Goal: Check status: Check status

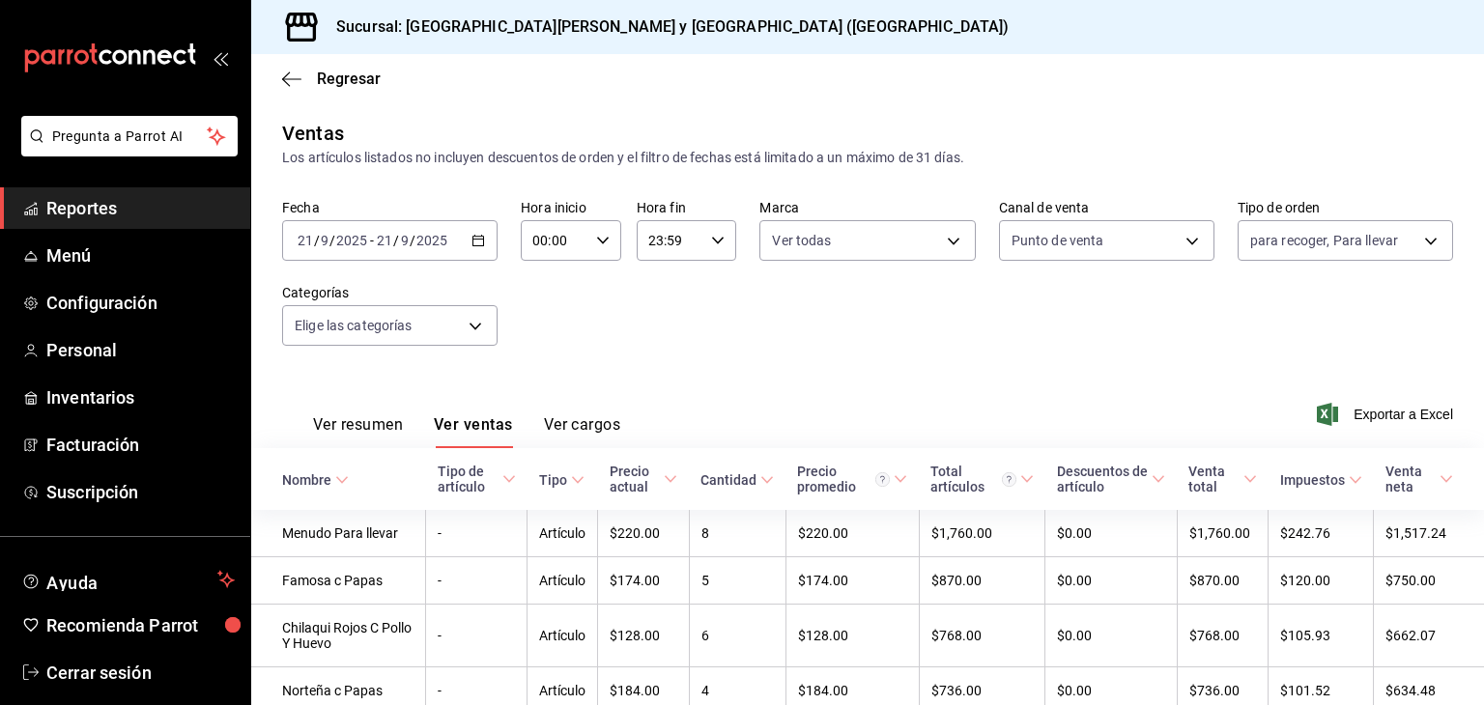
scroll to position [193, 0]
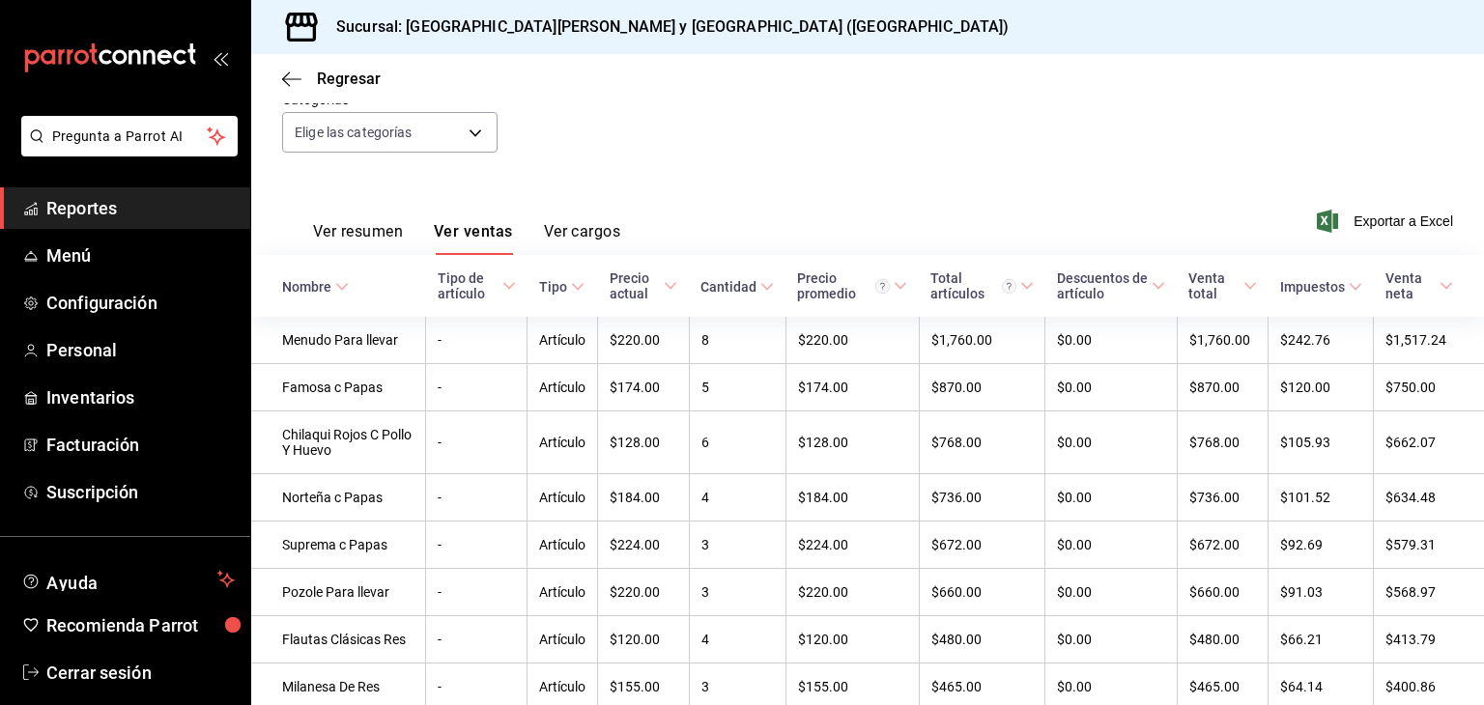
click at [135, 210] on div "Pregunta a Parrot AI Reportes Menú Configuración Personal Inventarios Facturaci…" at bounding box center [742, 352] width 1484 height 705
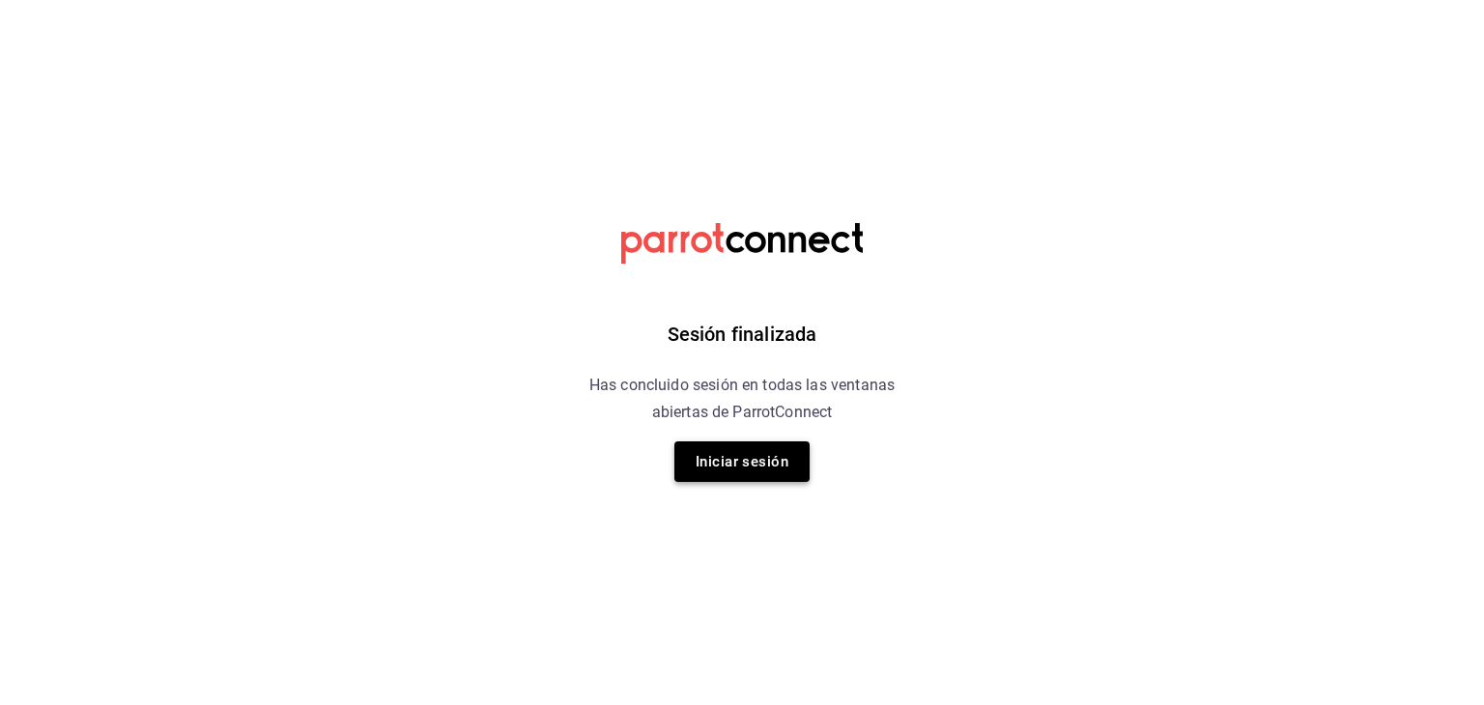
click at [764, 464] on button "Iniciar sesión" at bounding box center [741, 462] width 135 height 41
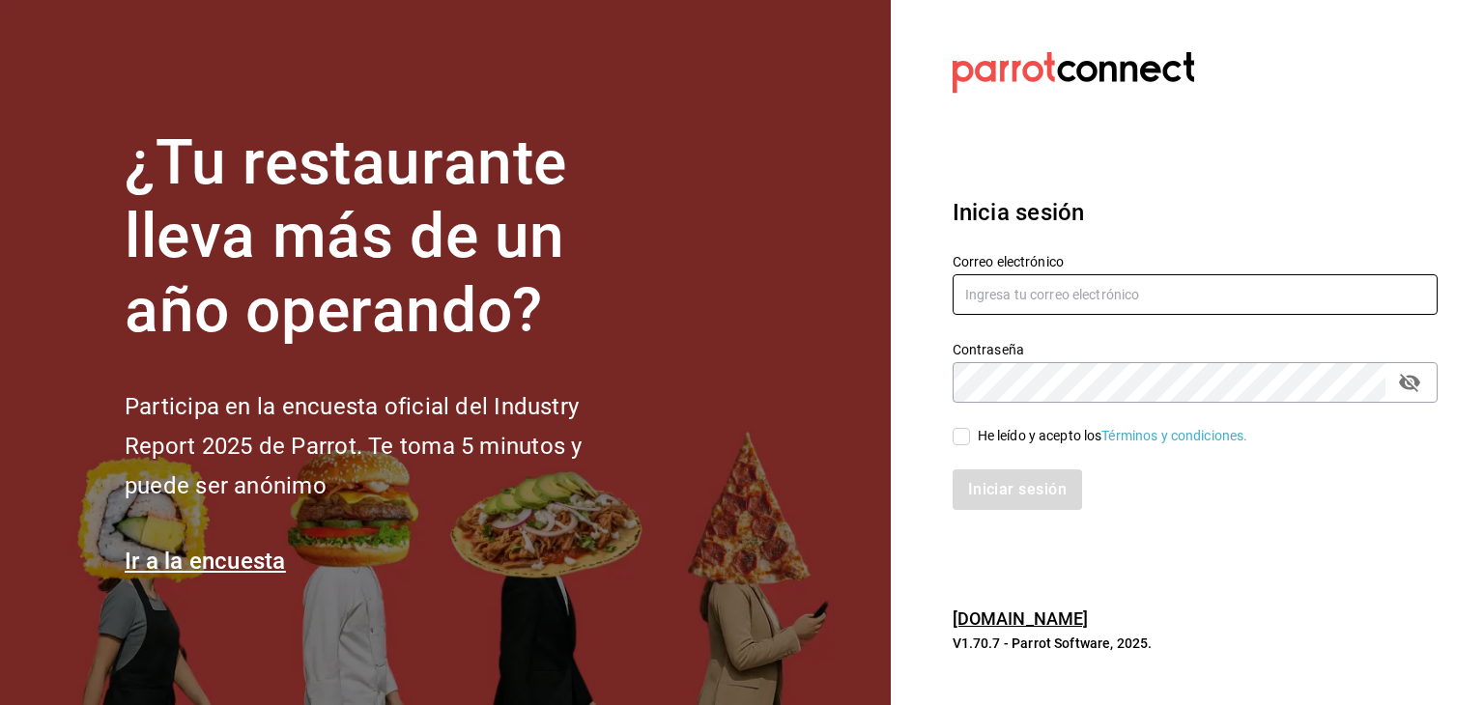
type input "[EMAIL_ADDRESS][DOMAIN_NAME]"
click at [1192, 284] on input "[EMAIL_ADDRESS][DOMAIN_NAME]" at bounding box center [1195, 294] width 485 height 41
click at [970, 442] on span "He leído y acepto los Términos y condiciones." at bounding box center [1109, 436] width 278 height 20
click at [970, 442] on input "He leído y acepto los Términos y condiciones." at bounding box center [961, 436] width 17 height 17
checkbox input "true"
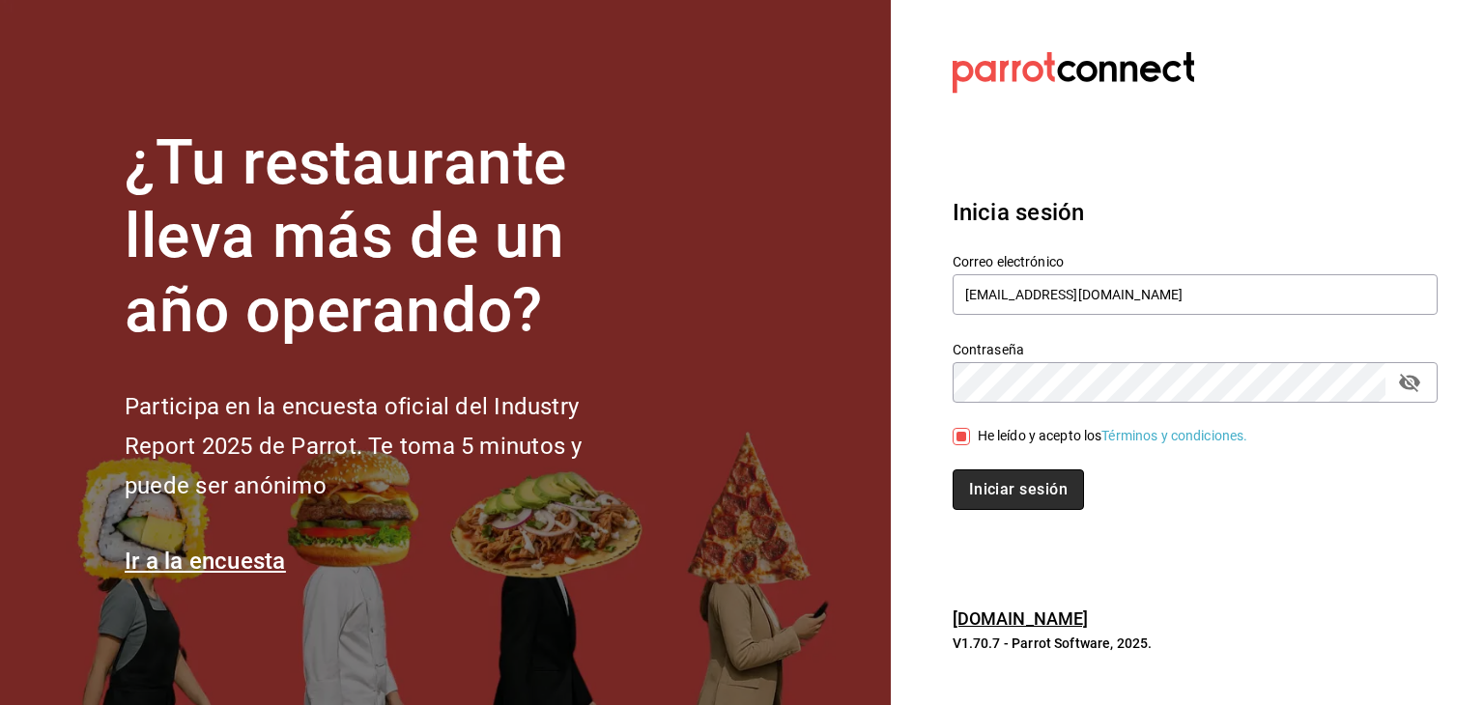
click at [983, 480] on button "Iniciar sesión" at bounding box center [1018, 490] width 131 height 41
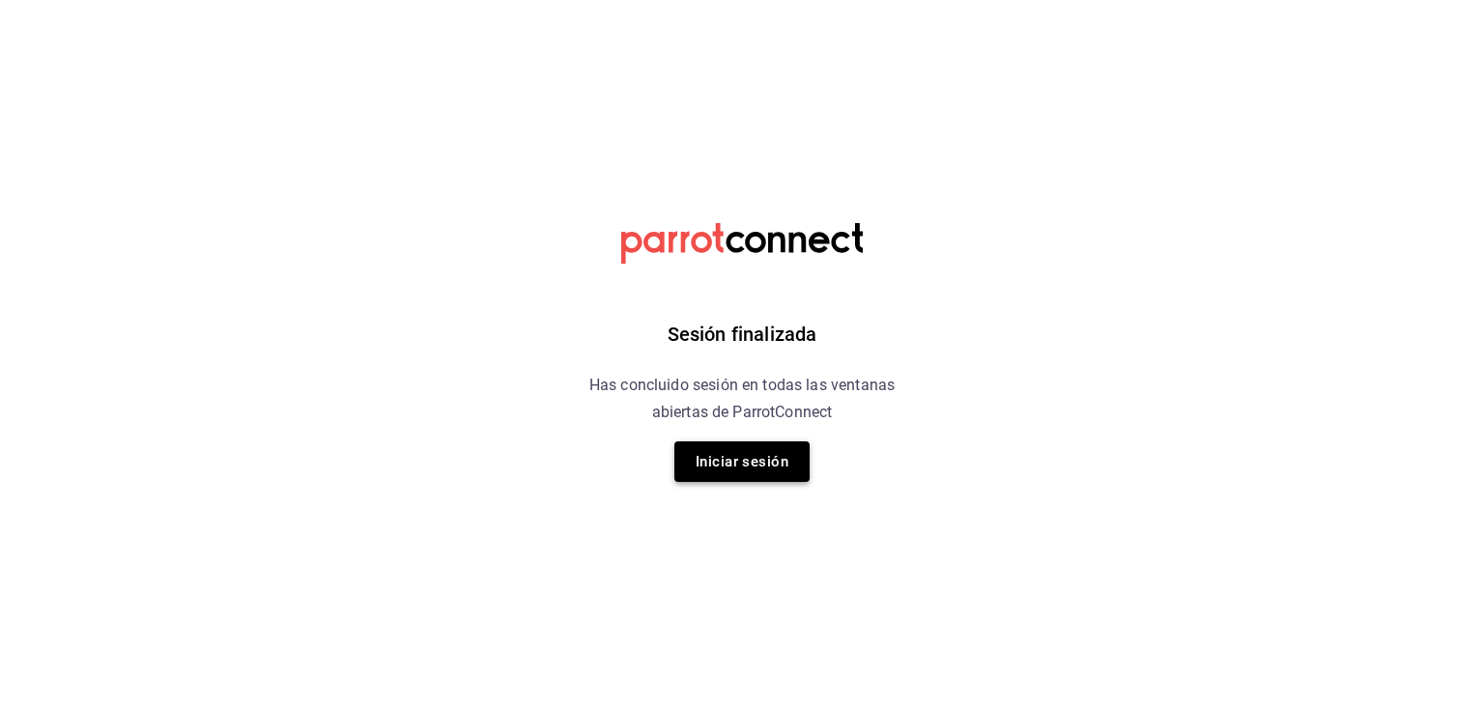
click at [748, 455] on button "Iniciar sesión" at bounding box center [741, 462] width 135 height 41
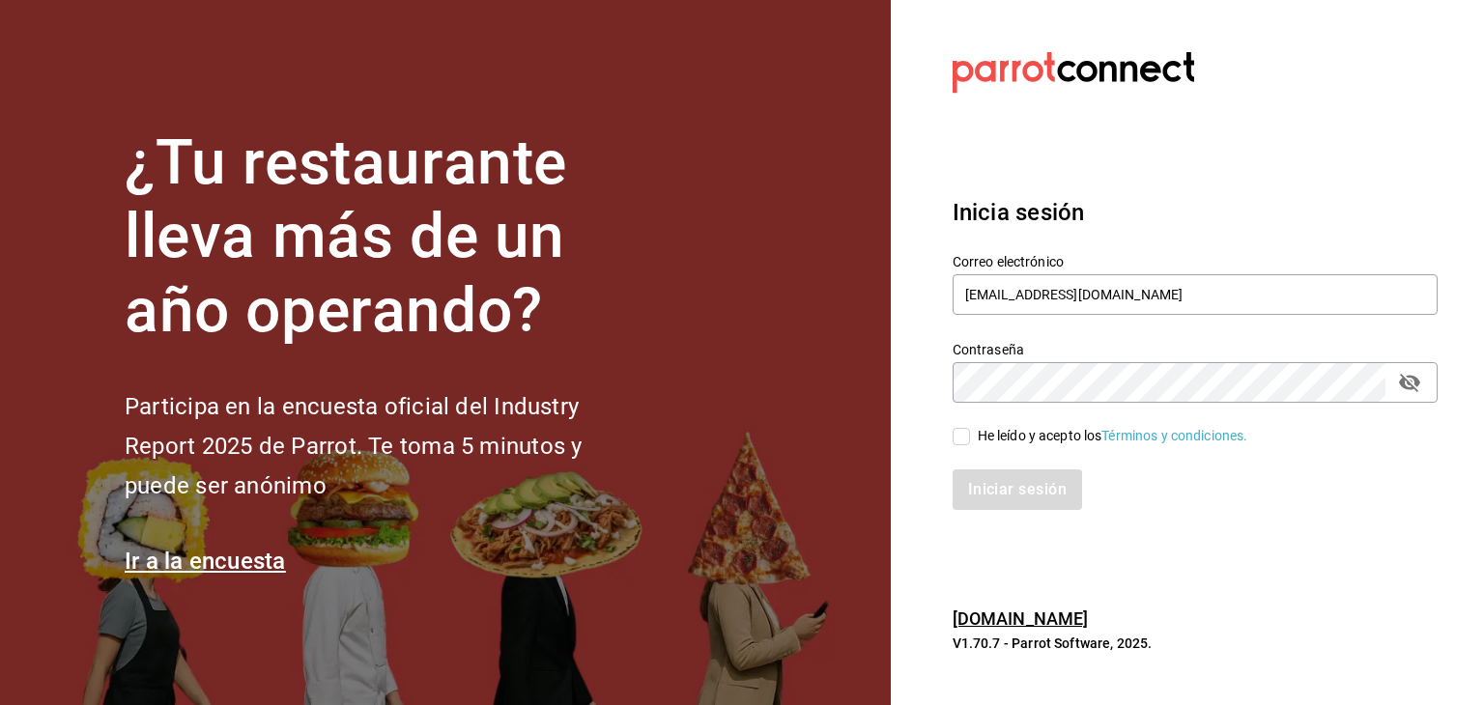
click at [962, 436] on input "He leído y acepto los Términos y condiciones." at bounding box center [961, 436] width 17 height 17
checkbox input "true"
click at [980, 489] on button "Iniciar sesión" at bounding box center [1018, 490] width 131 height 41
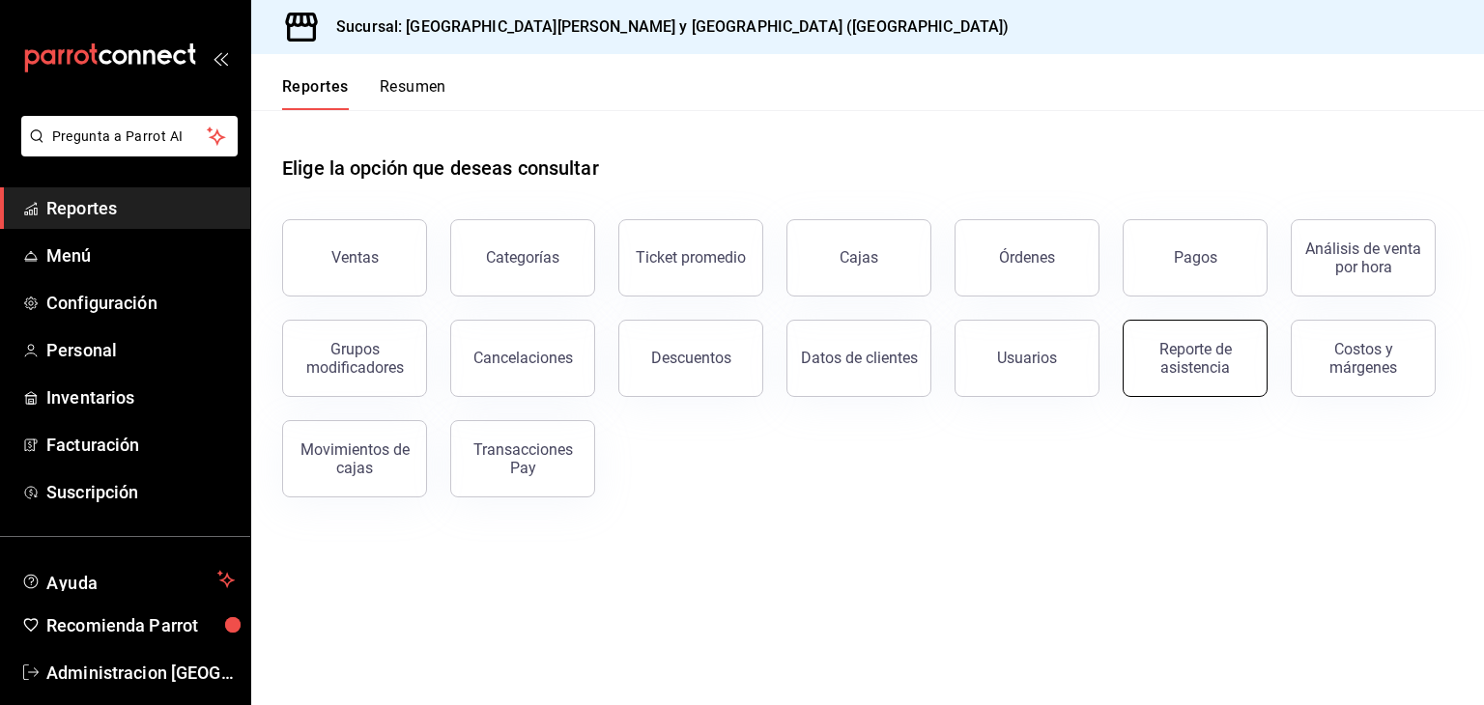
click at [1189, 341] on div "Reporte de asistencia" at bounding box center [1195, 358] width 120 height 37
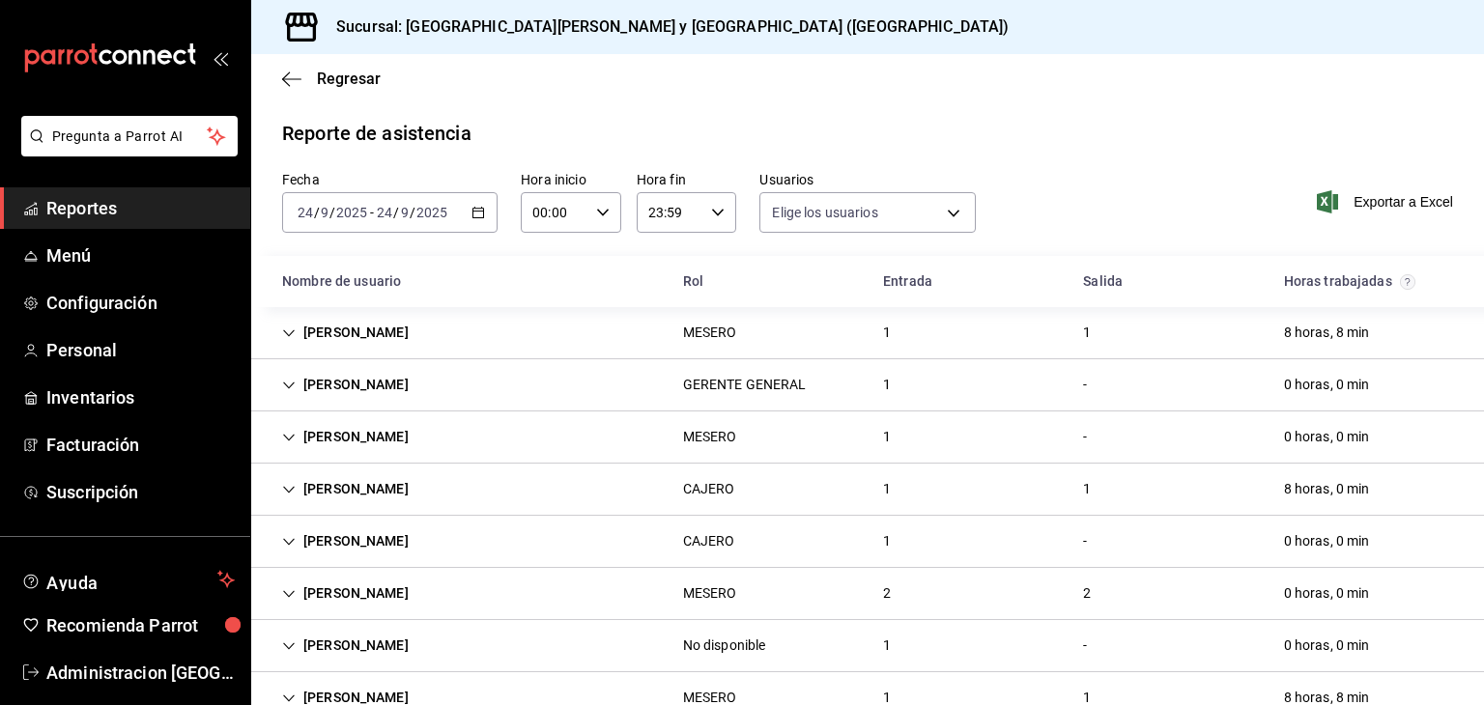
type input "534332e9-8a52-4bfd-a1dc-4d6e5ffffa3a,7b2ff4b6-152e-422c-a847-0cae64fb025a,84b5a…"
click at [782, 387] on div "GERENTE GENERAL" at bounding box center [745, 385] width 124 height 20
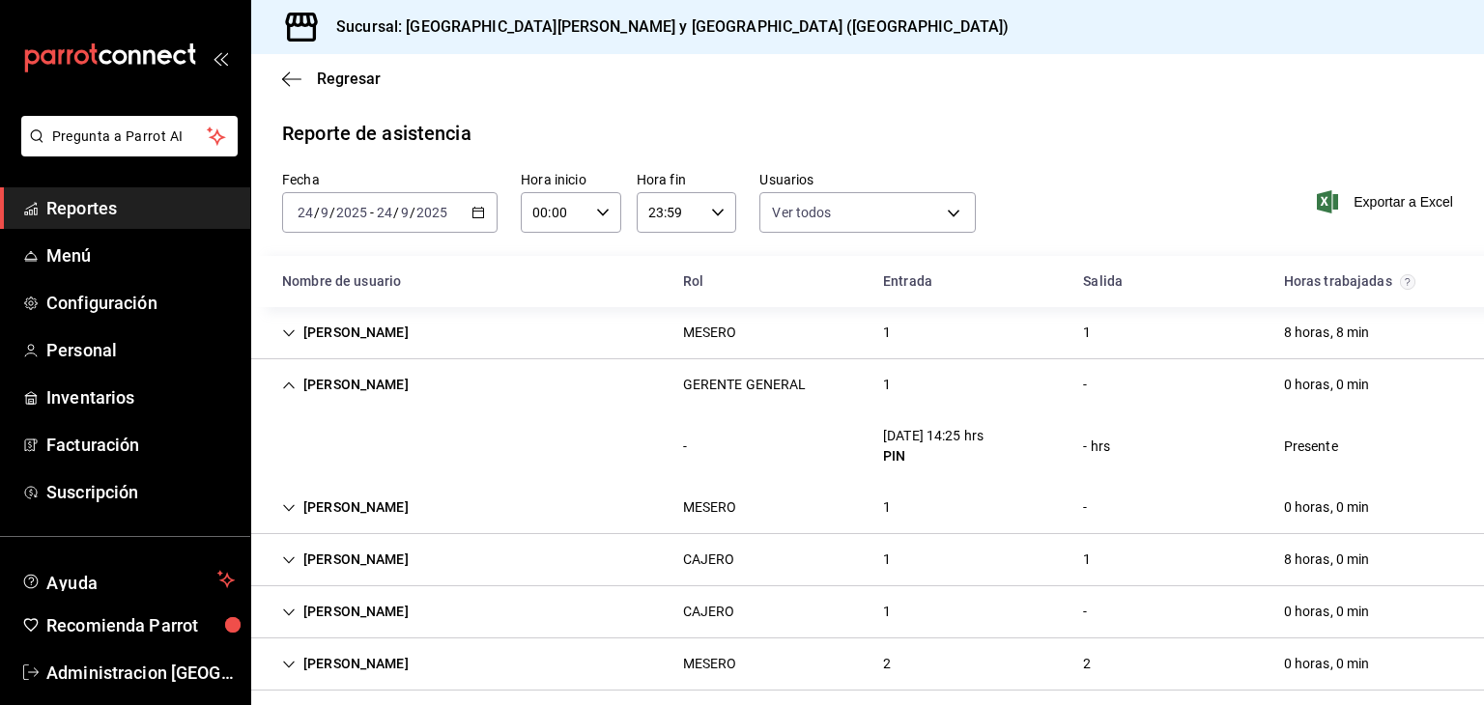
click at [782, 387] on div "GERENTE GENERAL" at bounding box center [745, 385] width 124 height 20
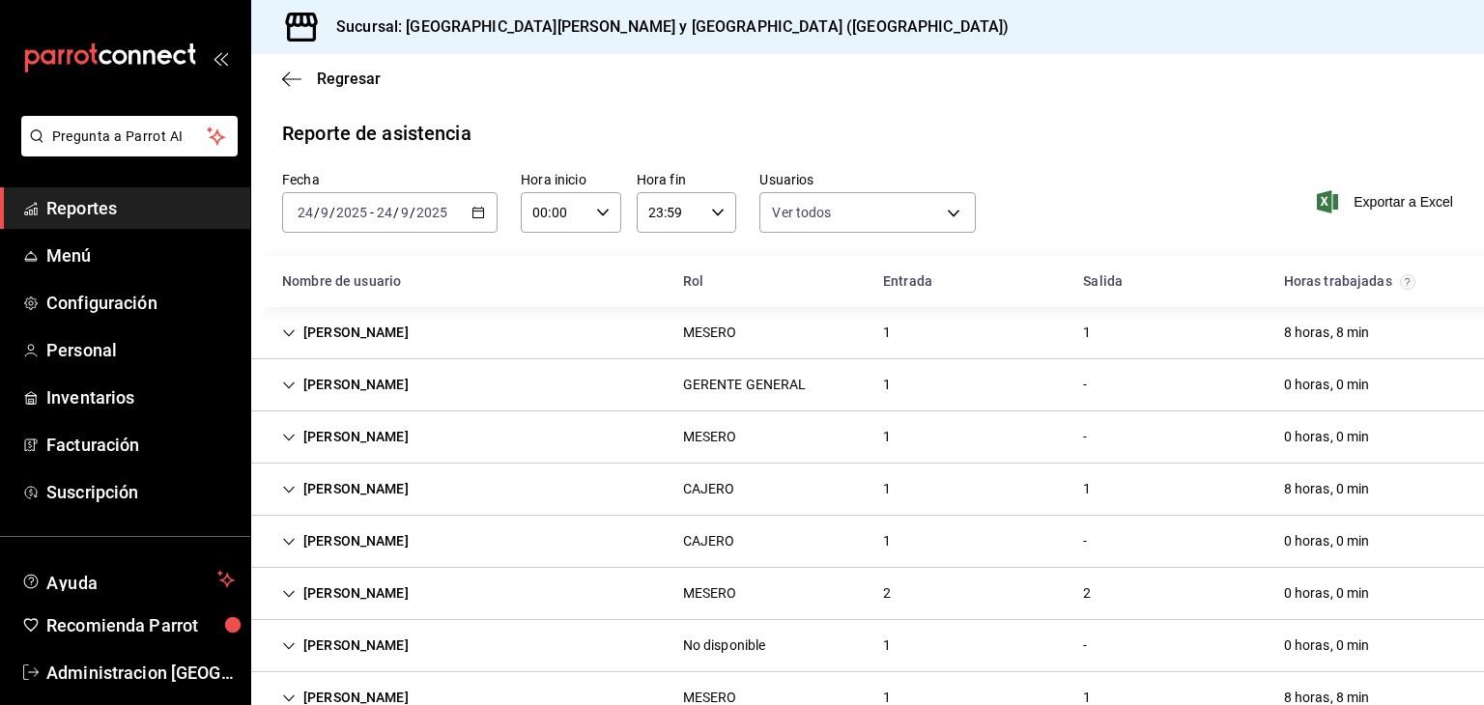
click at [703, 430] on div "MESERO" at bounding box center [710, 437] width 54 height 20
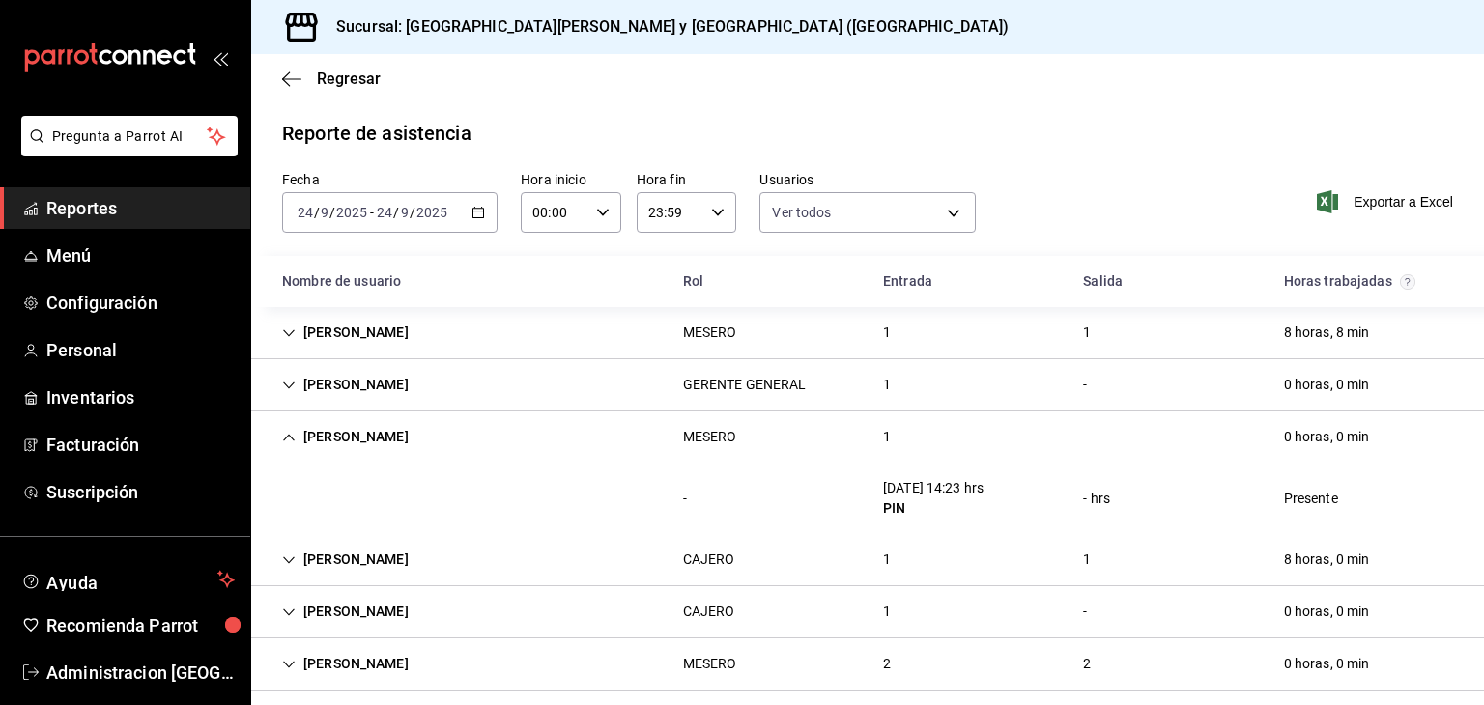
click at [703, 428] on div "MESERO" at bounding box center [710, 437] width 54 height 20
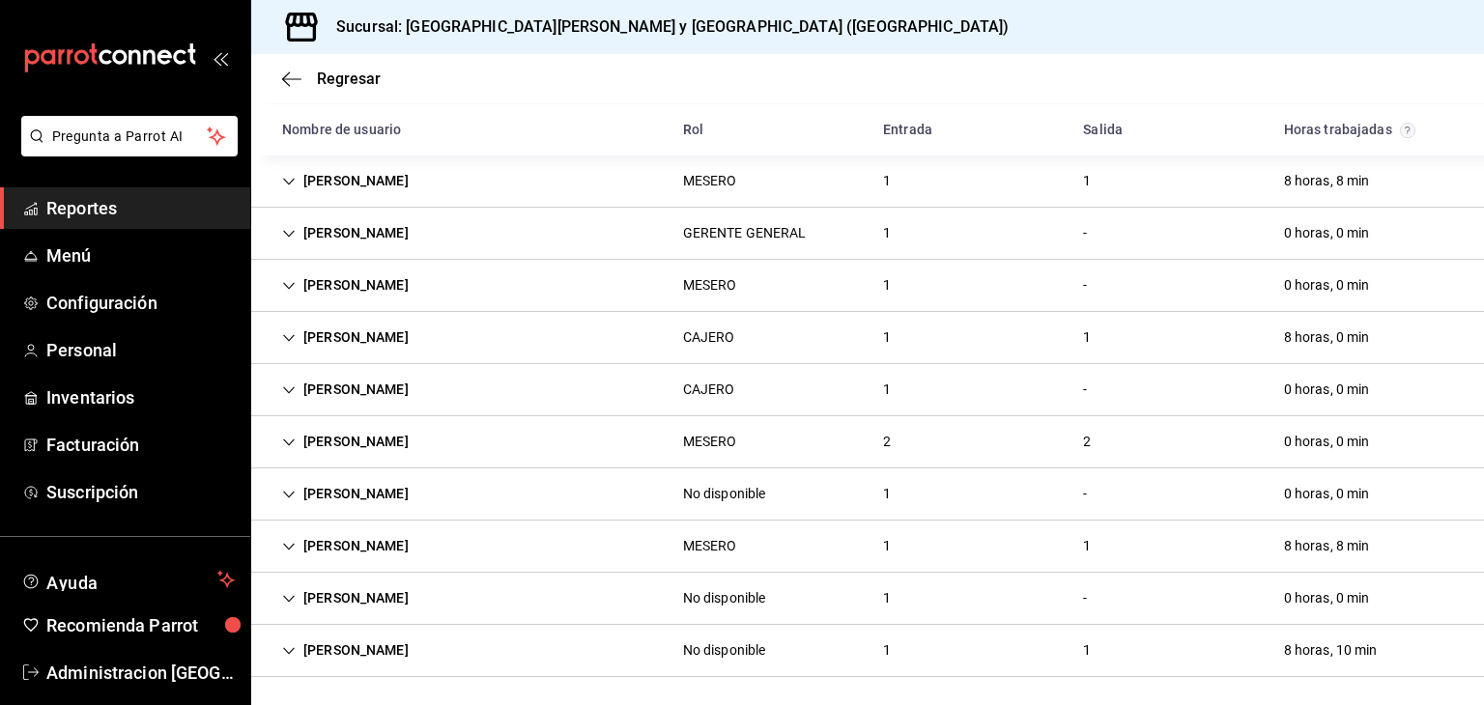
scroll to position [153, 0]
click at [723, 591] on div "No disponible" at bounding box center [724, 597] width 83 height 20
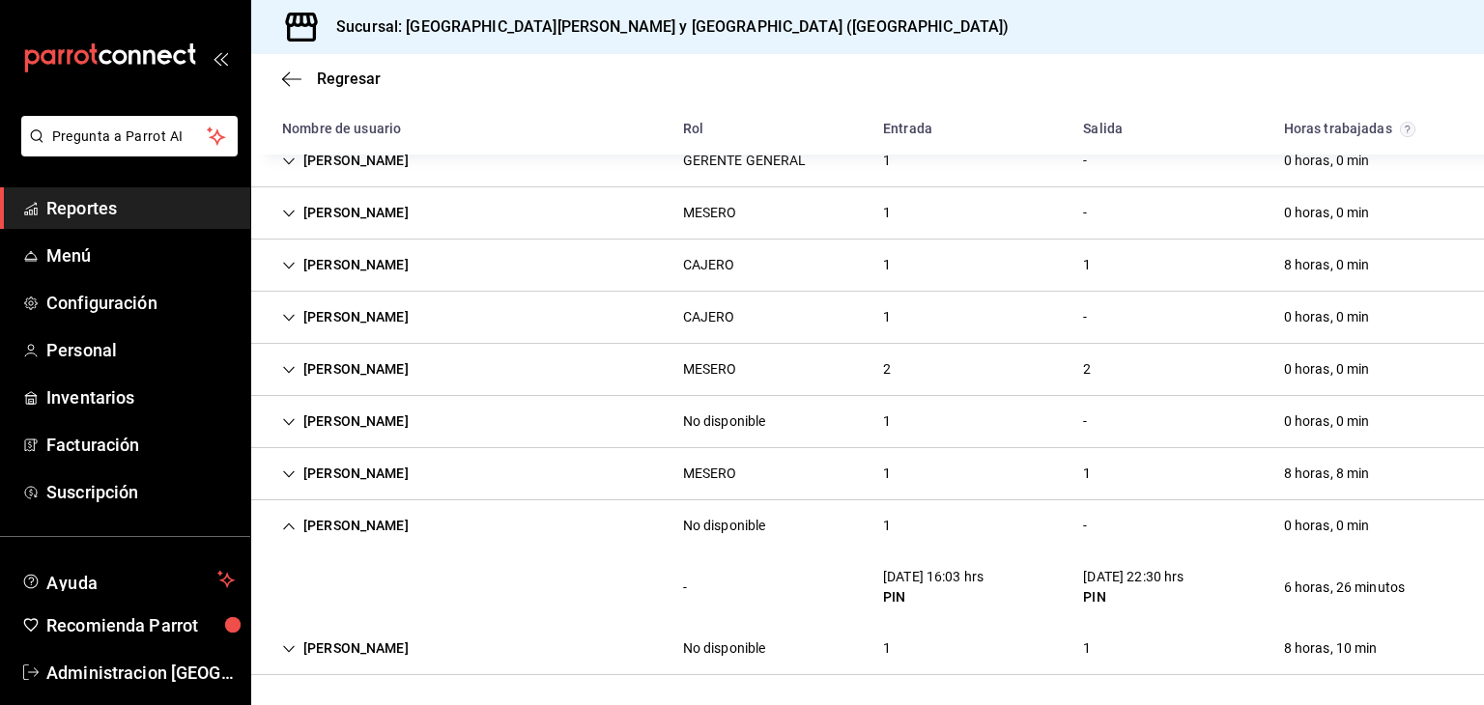
click at [719, 527] on div "No disponible" at bounding box center [724, 526] width 83 height 20
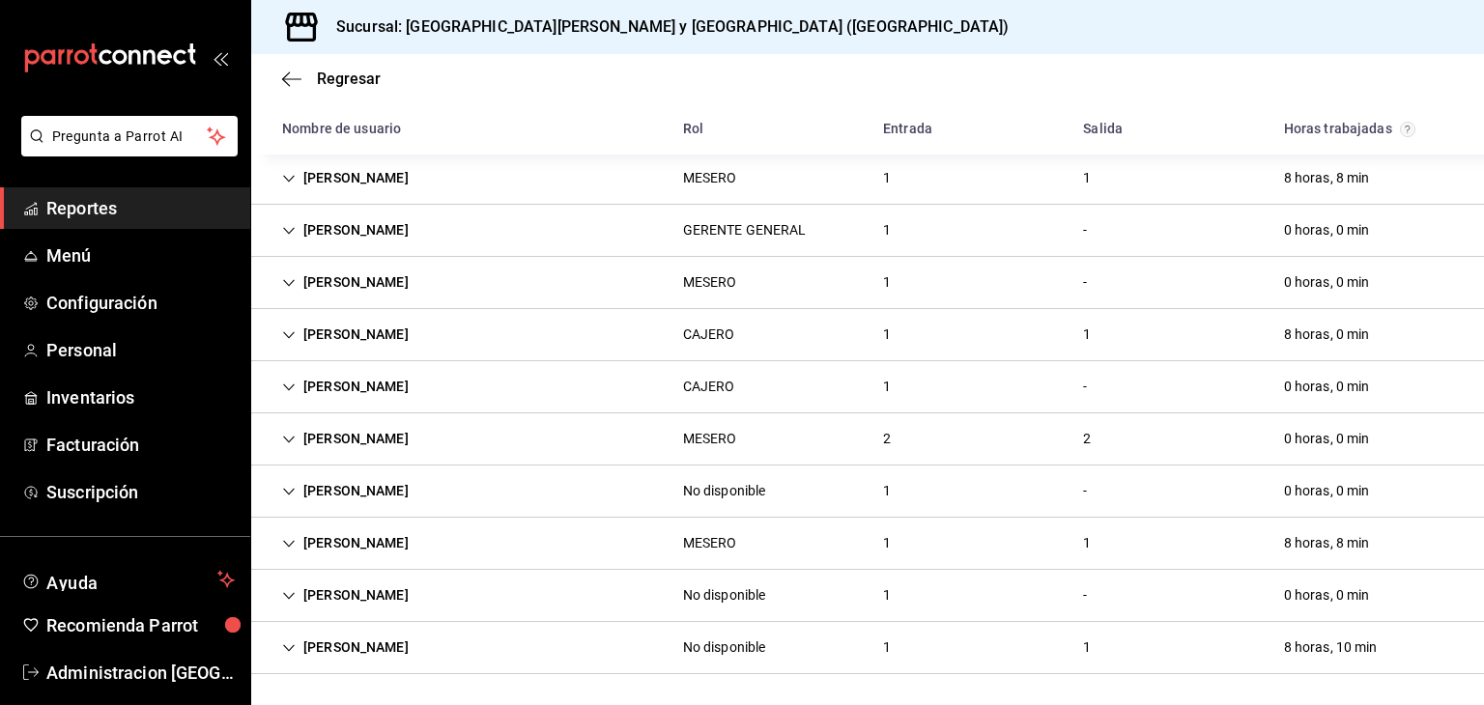
scroll to position [153, 0]
click at [726, 589] on div "No disponible" at bounding box center [724, 597] width 83 height 20
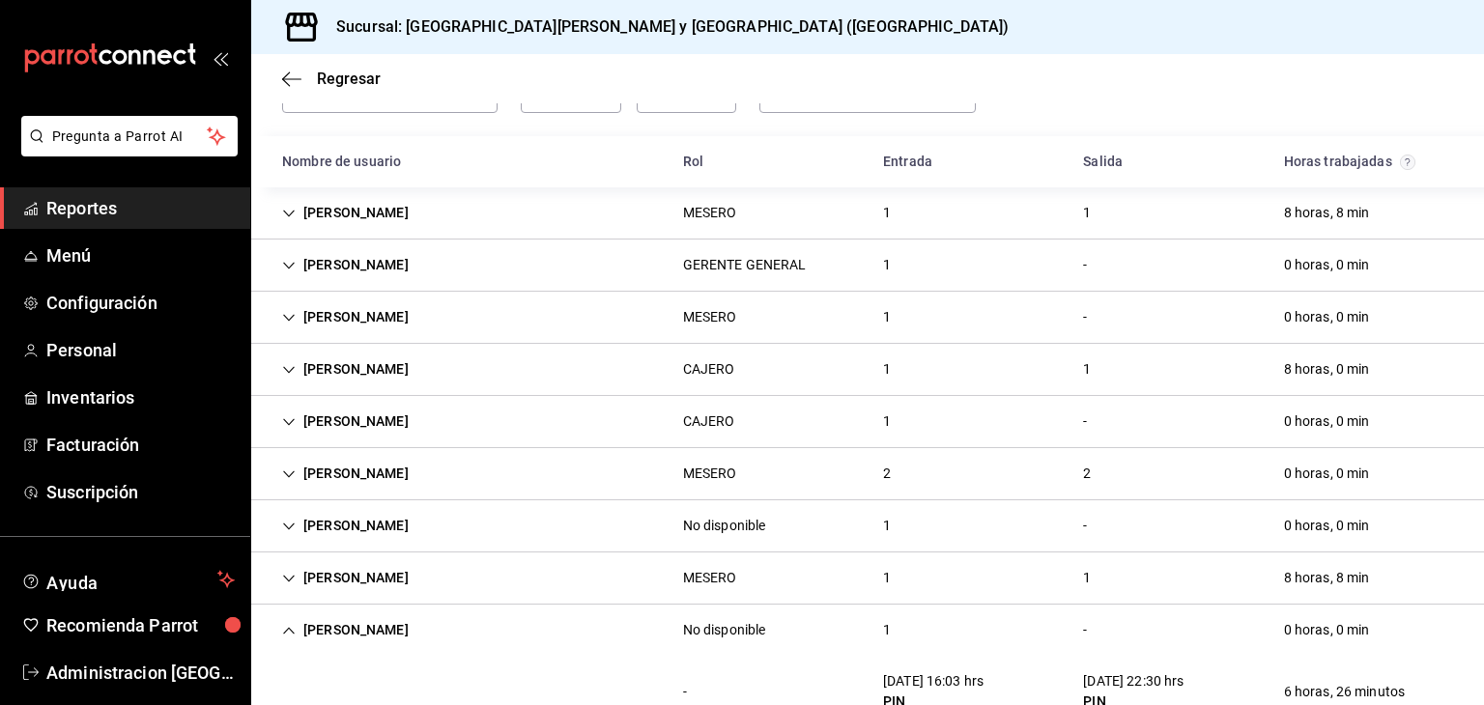
scroll to position [0, 0]
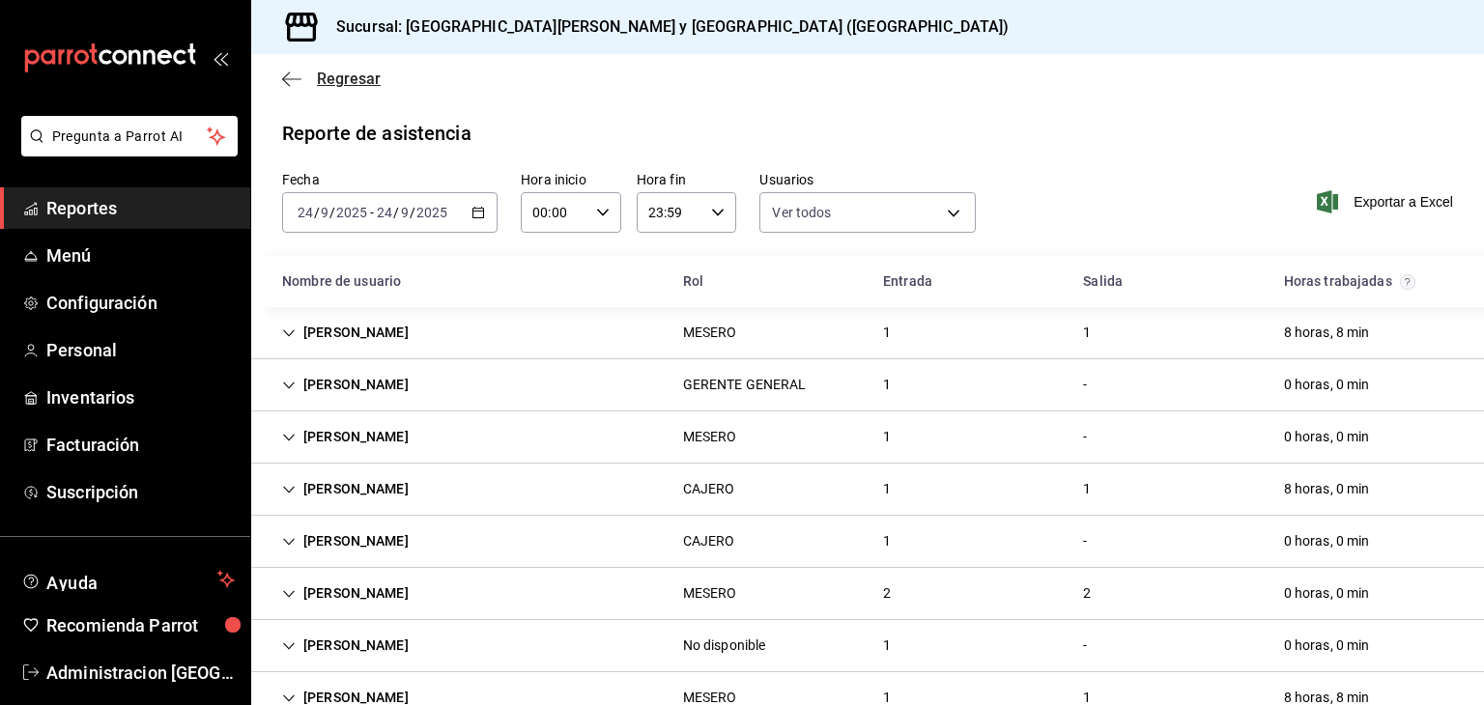
click at [294, 80] on icon "button" at bounding box center [291, 79] width 19 height 17
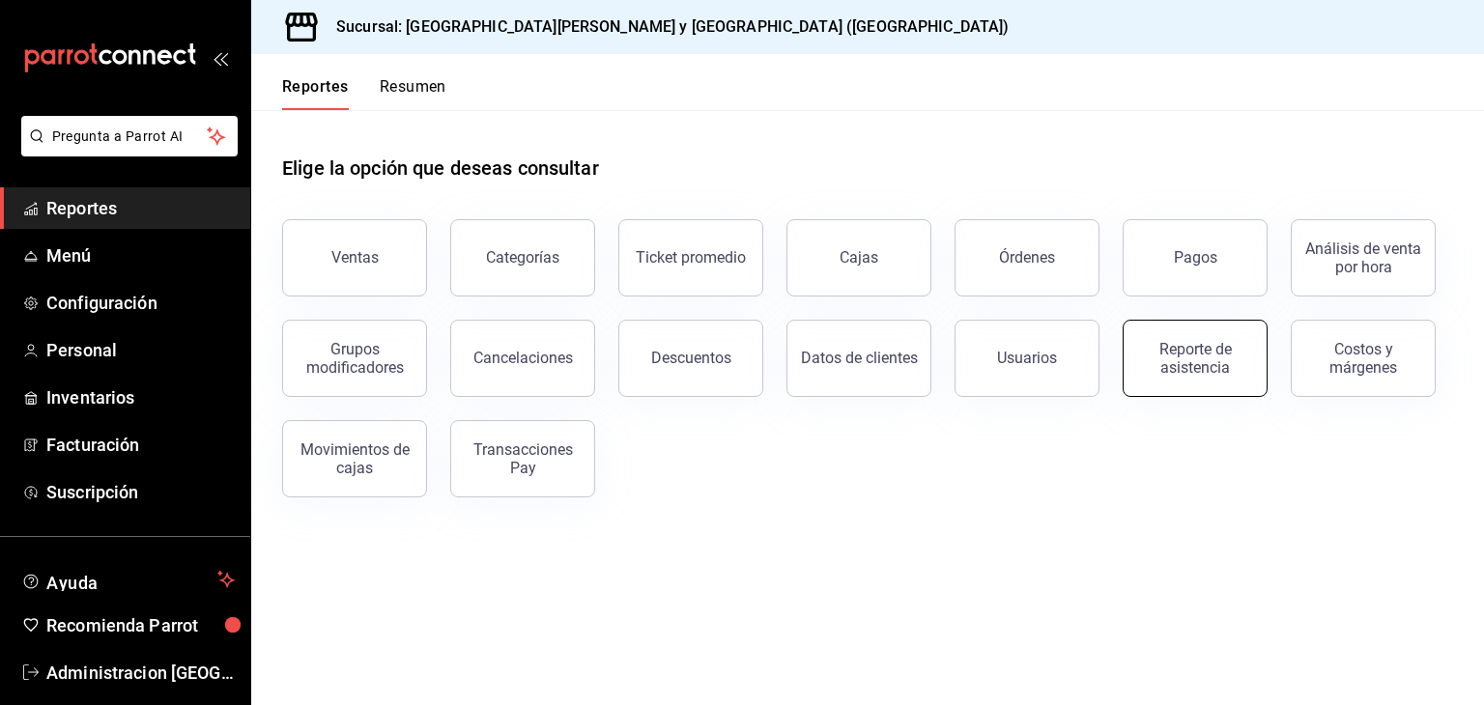
click at [1194, 348] on div "Reporte de asistencia" at bounding box center [1195, 358] width 120 height 37
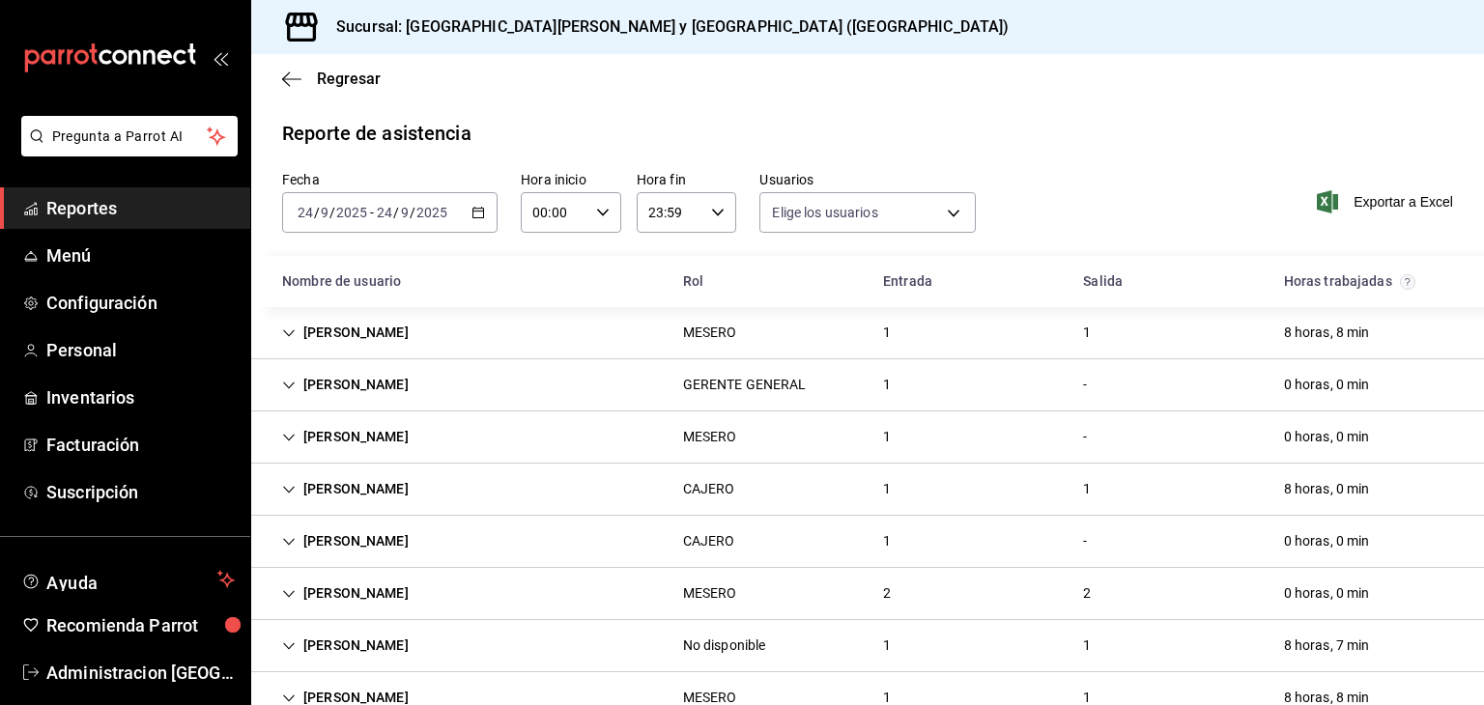
type input "534332e9-8a52-4bfd-a1dc-4d6e5ffffa3a,7b2ff4b6-152e-422c-a847-0cae64fb025a,84b5a…"
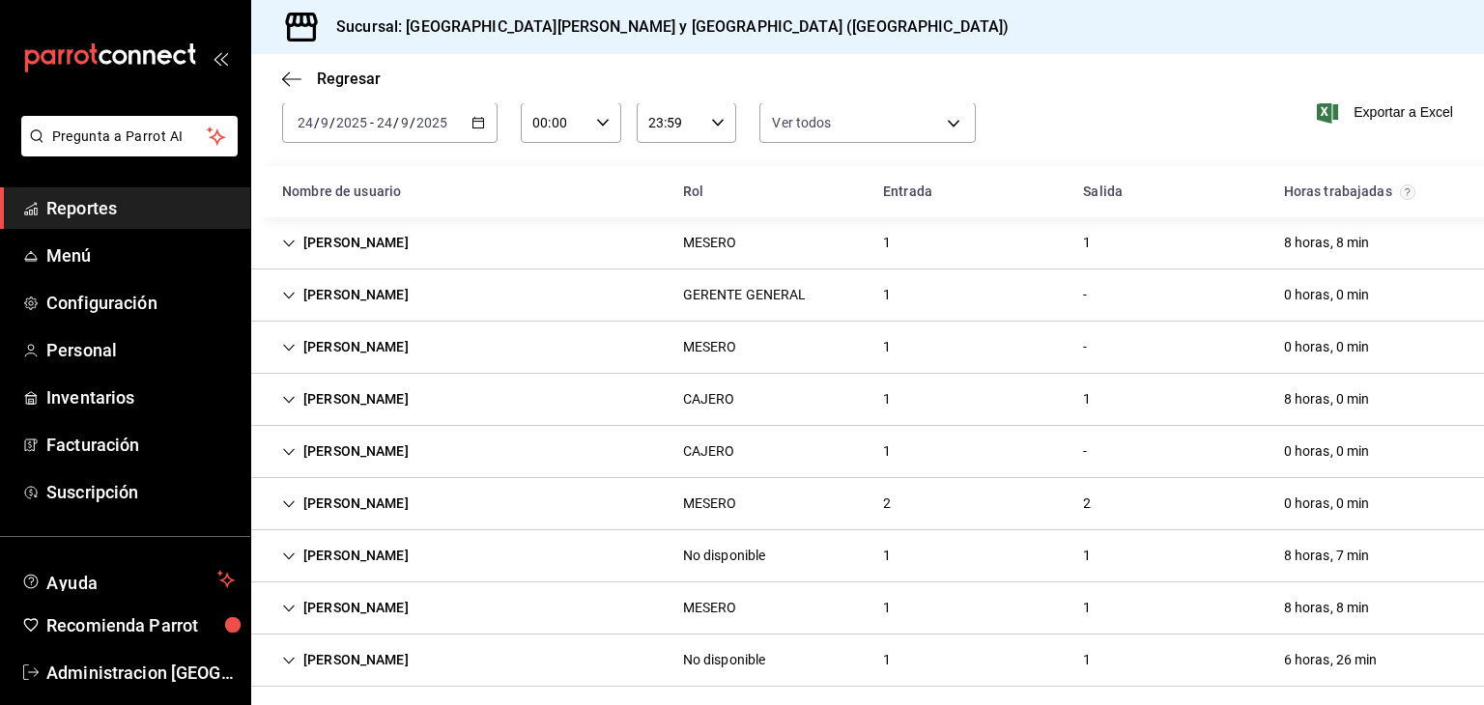
scroll to position [153, 0]
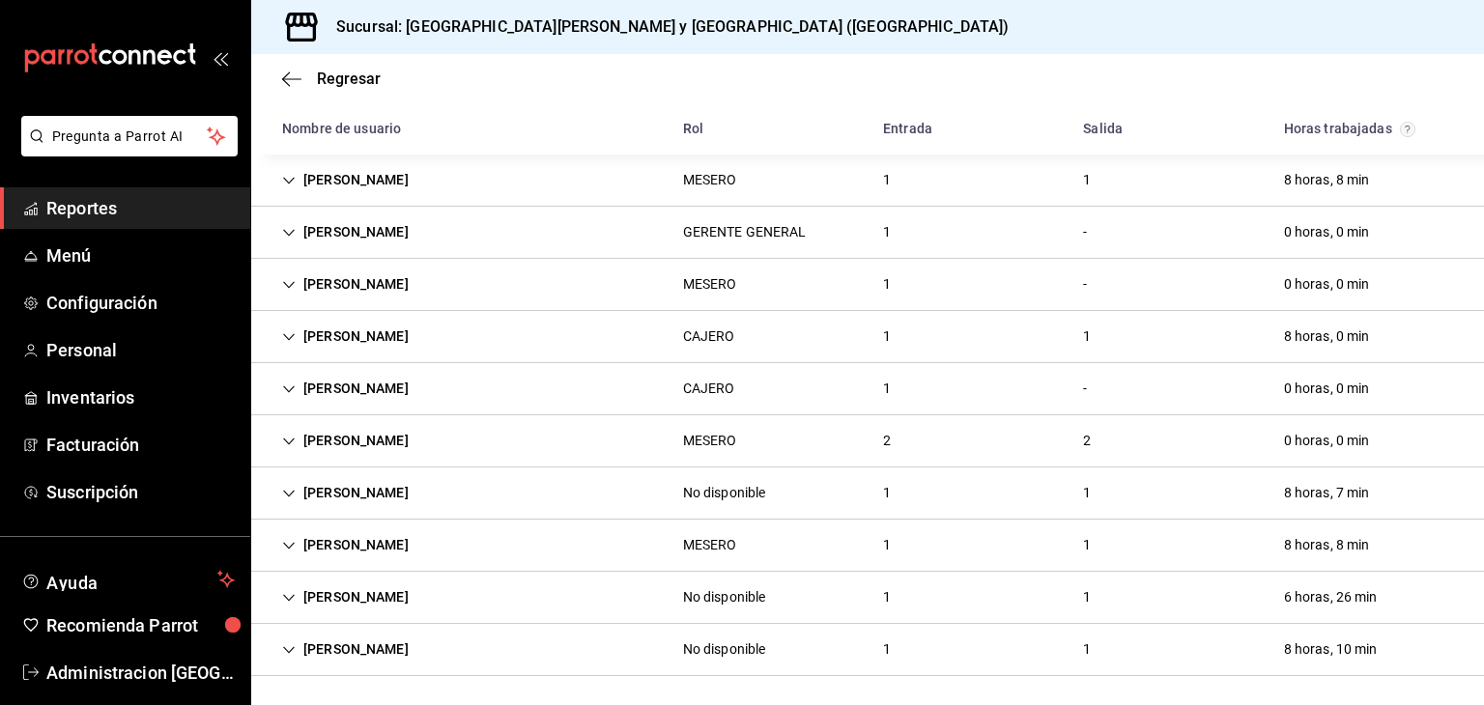
click at [953, 494] on div "Miguel Castro No disponible 1 1 8 horas, 7 min" at bounding box center [867, 494] width 1233 height 52
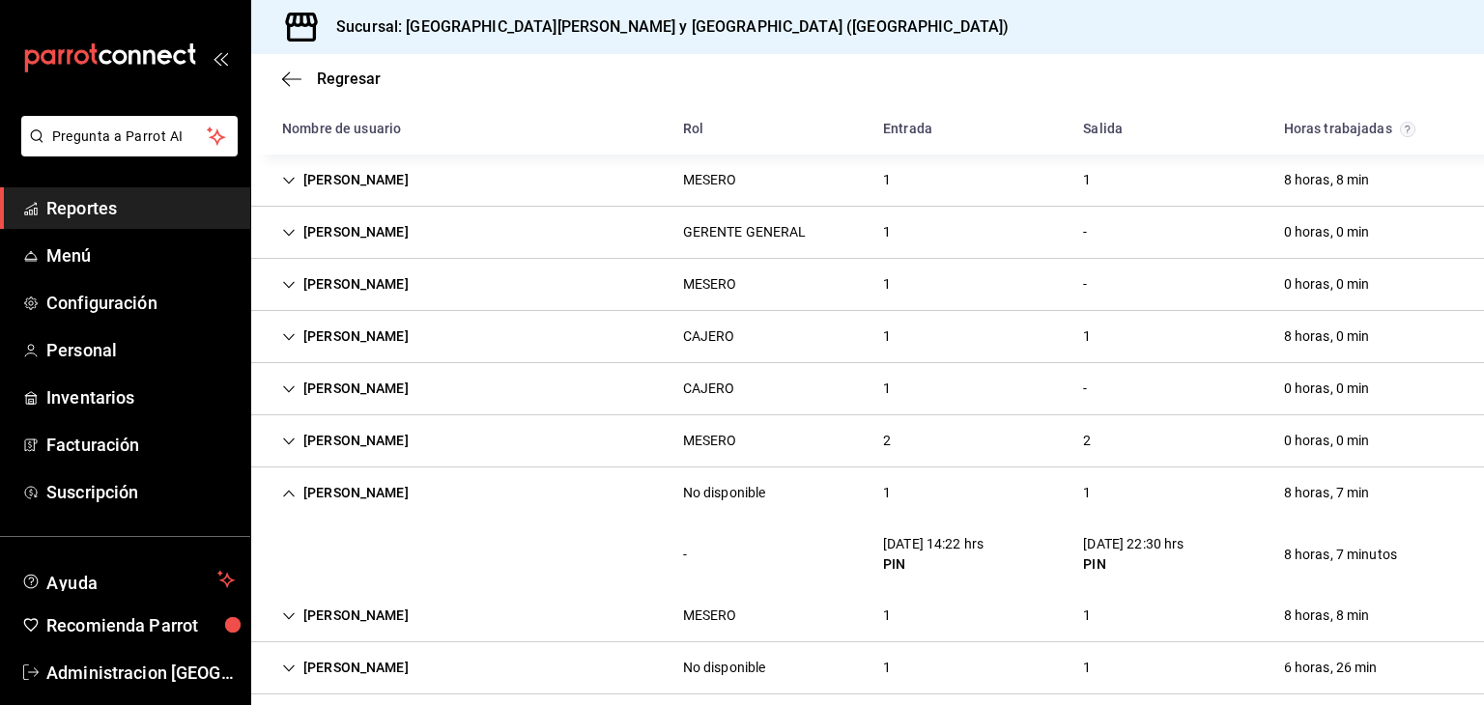
click at [886, 489] on div "1" at bounding box center [887, 493] width 39 height 36
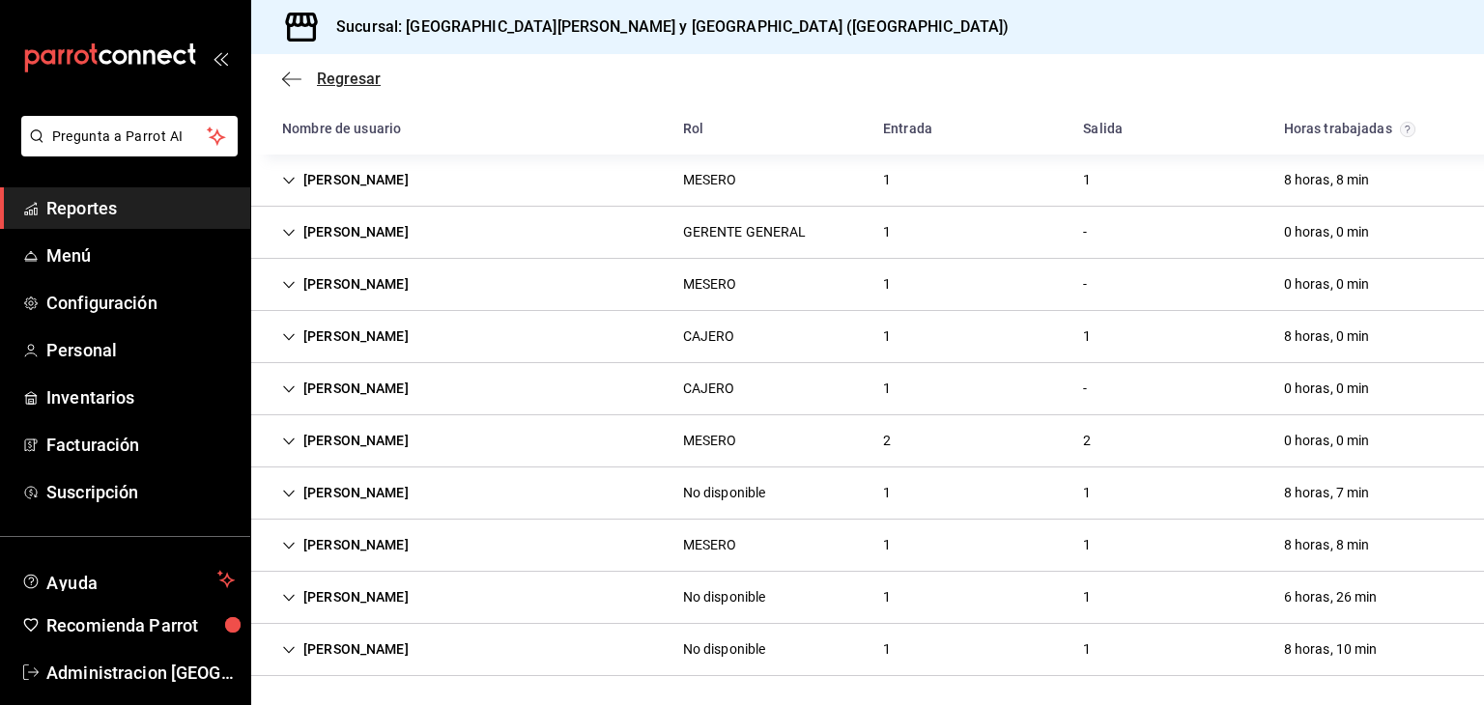
click at [326, 77] on span "Regresar" at bounding box center [349, 79] width 64 height 18
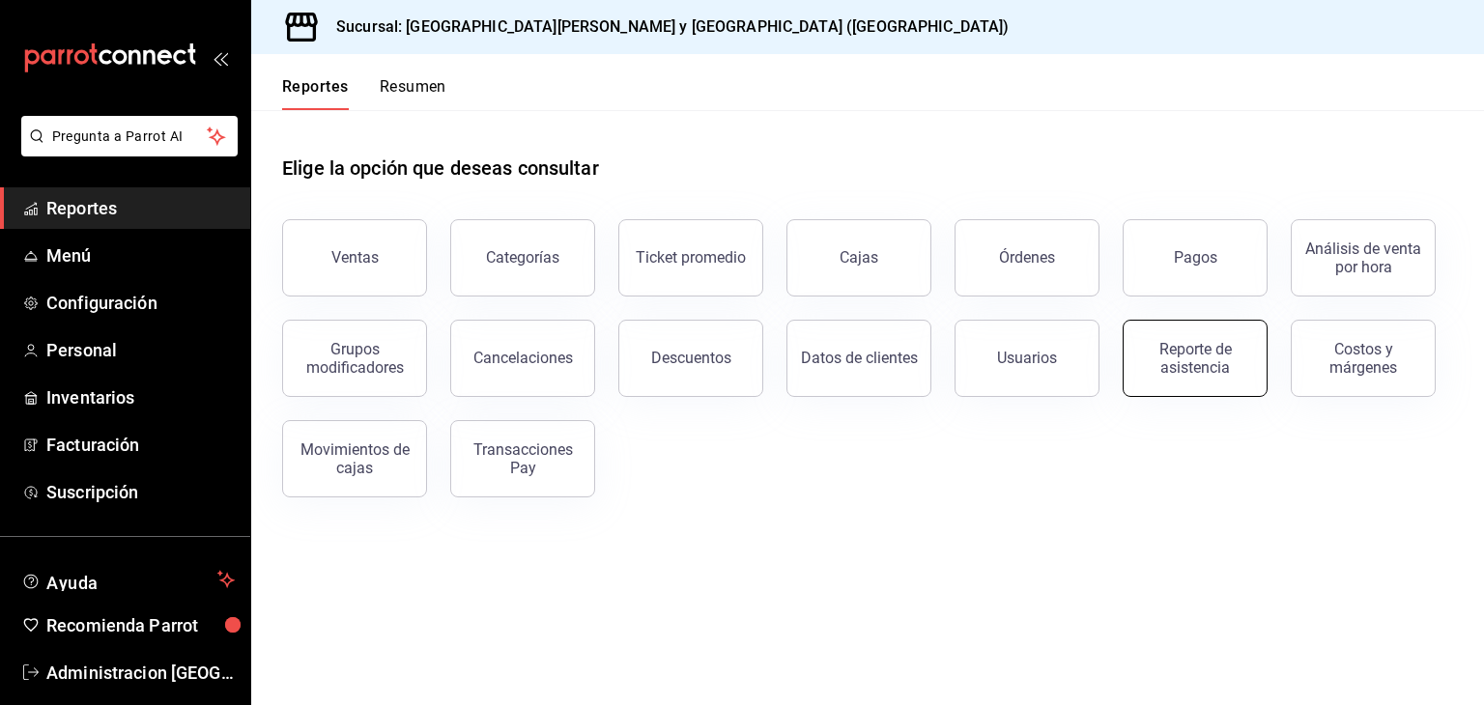
click at [1202, 347] on div "Reporte de asistencia" at bounding box center [1195, 358] width 120 height 37
